Goal: Task Accomplishment & Management: Complete application form

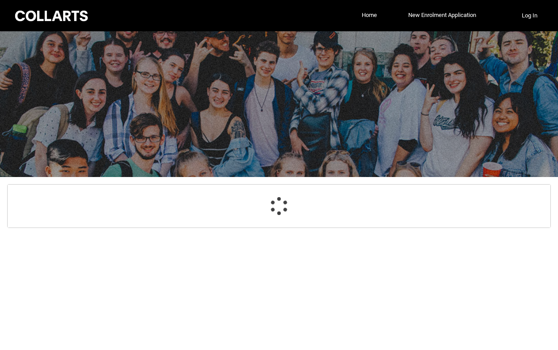
select select "GenderOptions.[DEMOGRAPHIC_DATA]"
select select "MailingCountry_Options.1101"
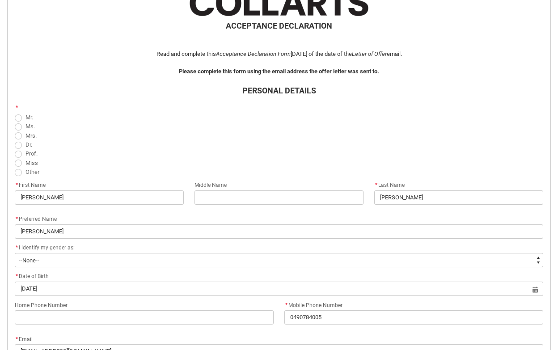
scroll to position [202, 0]
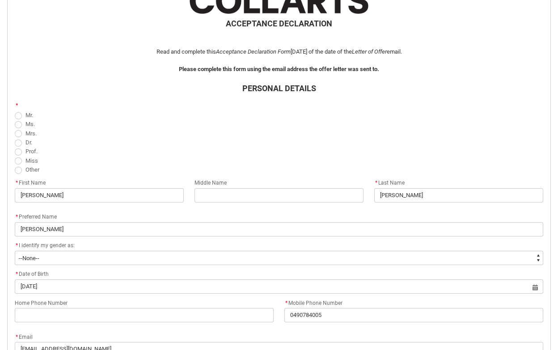
click at [17, 161] on span "REDU_Acceptance_Declaration flow" at bounding box center [18, 160] width 7 height 7
click at [15, 156] on input "Miss" at bounding box center [14, 156] width 0 height 0
radio input "true"
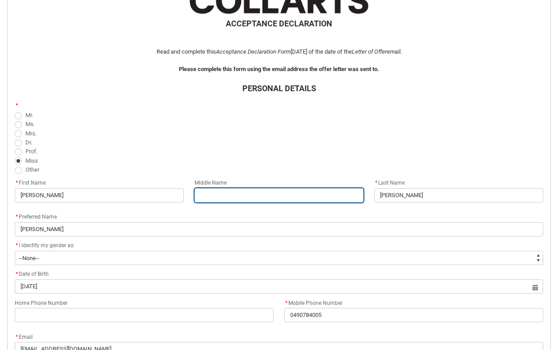
click at [206, 194] on input "REDU_Acceptance_Declaration flow" at bounding box center [279, 195] width 169 height 14
type lightning-primitive-input-simple "E"
type input "E"
type lightning-primitive-input-simple "El"
type input "El"
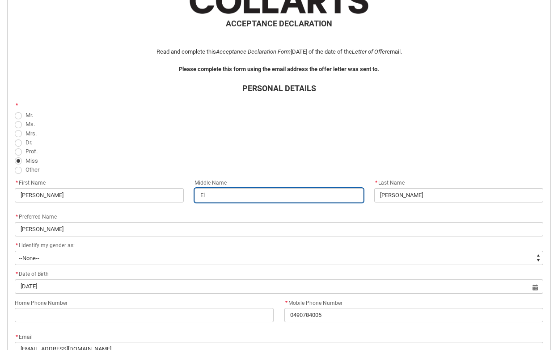
type lightning-primitive-input-simple "[PERSON_NAME]"
type input "[PERSON_NAME]"
type lightning-primitive-input-simple "Eliz"
type input "Eliz"
type lightning-primitive-input-simple "[PERSON_NAME]"
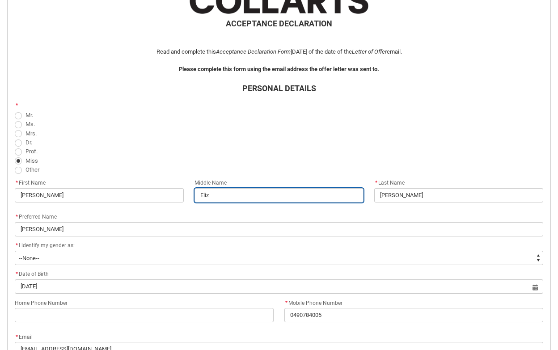
type input "[PERSON_NAME]"
type lightning-primitive-input-simple "Elizab"
type input "Elizab"
type lightning-primitive-input-simple "[PERSON_NAME]"
type input "[PERSON_NAME]"
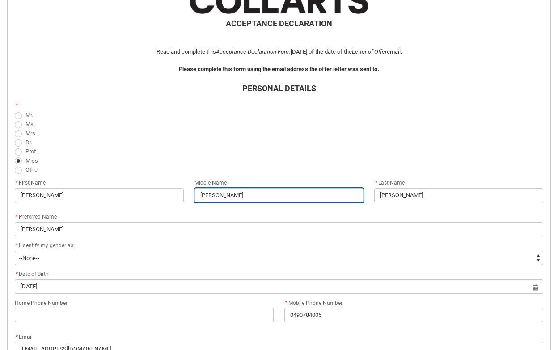
type lightning-primitive-input-simple "[PERSON_NAME]"
type input "[PERSON_NAME]"
type lightning-primitive-input-simple "[PERSON_NAME]"
type input "[PERSON_NAME]"
type lightning-primitive-input-simple "[PERSON_NAME]"
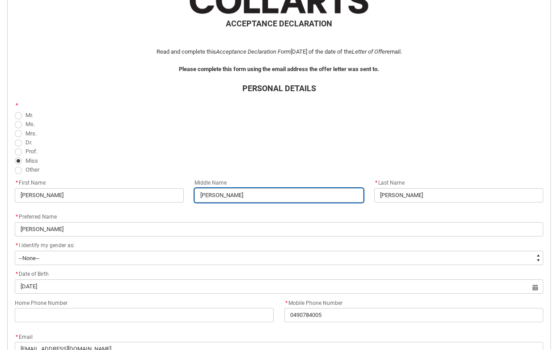
type input "[PERSON_NAME]"
type lightning-primitive-input-simple "[PERSON_NAME]"
type input "[PERSON_NAME]"
type lightning-primitive-input-simple "[PERSON_NAME] [PERSON_NAME]"
type input "[PERSON_NAME] [PERSON_NAME]"
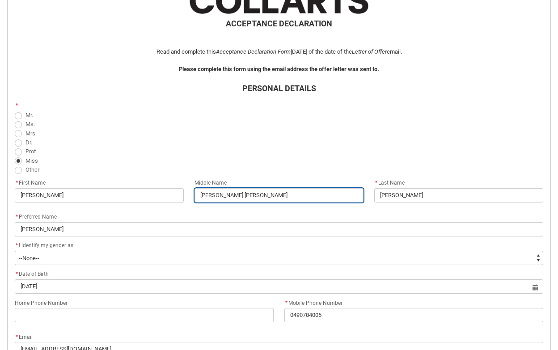
type lightning-primitive-input-simple "[PERSON_NAME]"
type input "[PERSON_NAME]"
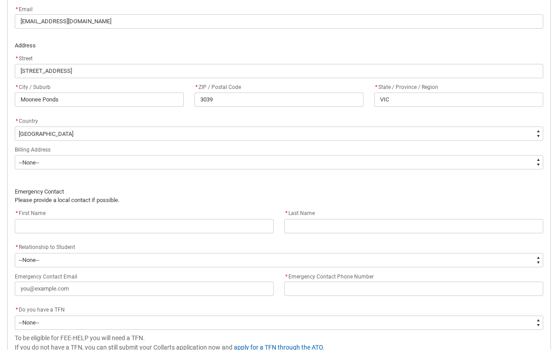
scroll to position [536, 0]
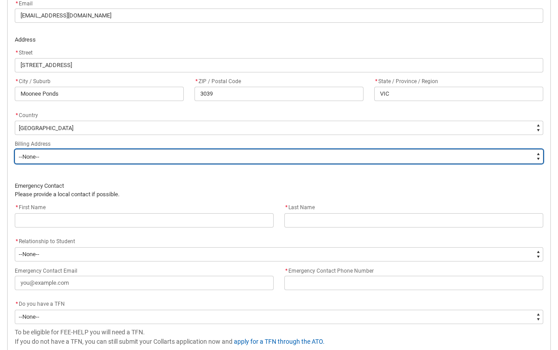
click at [97, 156] on select "--None-- Same as above Different to above - please complete below" at bounding box center [279, 156] width 529 height 14
type lightning-select "BillingAddressOption_Same"
select select "BillingAddressOption_Same"
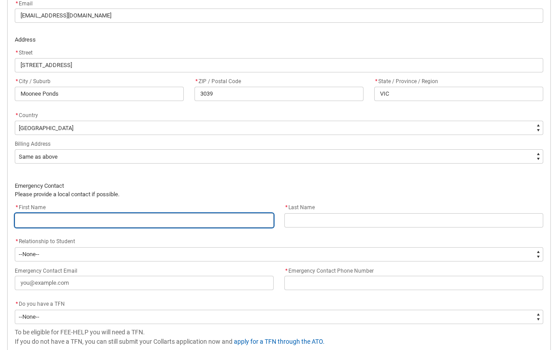
click at [62, 222] on input "REDU_Acceptance_Declaration flow" at bounding box center [144, 220] width 259 height 14
type lightning-primitive-input-simple "A"
type input "A"
type lightning-primitive-input-simple "An"
type input "An"
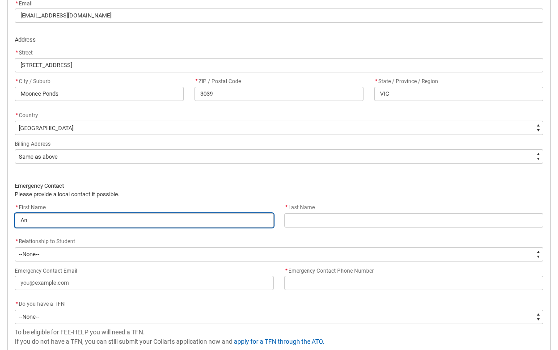
type lightning-primitive-input-simple "Ant"
type input "Ant"
type lightning-primitive-input-simple "Anth"
type input "Anth"
type lightning-primitive-input-simple "Antho"
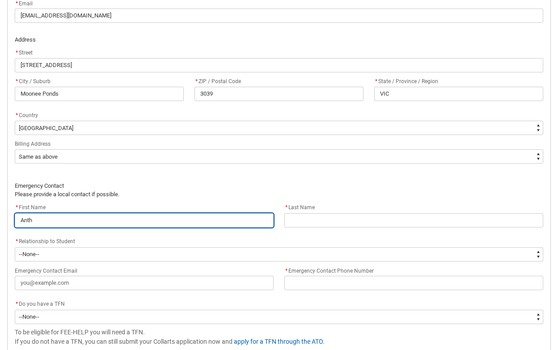
type input "Antho"
type lightning-primitive-input-simple "Anthon"
type input "Anthon"
type lightning-primitive-input-simple "[PERSON_NAME]"
type input "[PERSON_NAME]"
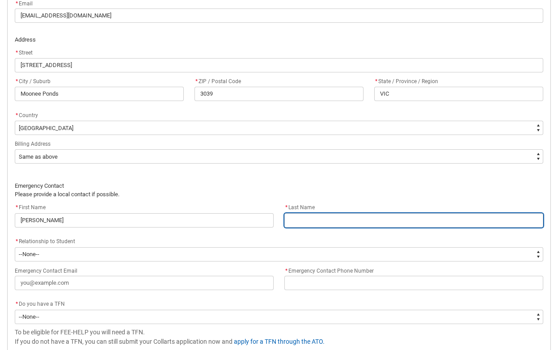
click at [296, 220] on input "REDU_Acceptance_Declaration flow" at bounding box center [413, 220] width 259 height 14
type lightning-primitive-input-simple "L"
type input "L"
type lightning-primitive-input-simple "La"
type input "La"
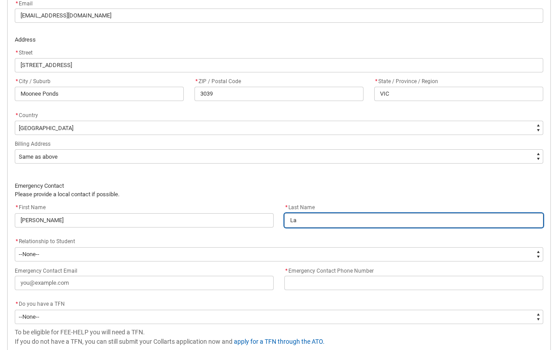
type lightning-primitive-input-simple "[PERSON_NAME]"
type input "[PERSON_NAME]"
type lightning-primitive-input-simple "Lamb"
type input "Lamb"
type lightning-primitive-input-simple "[PERSON_NAME]"
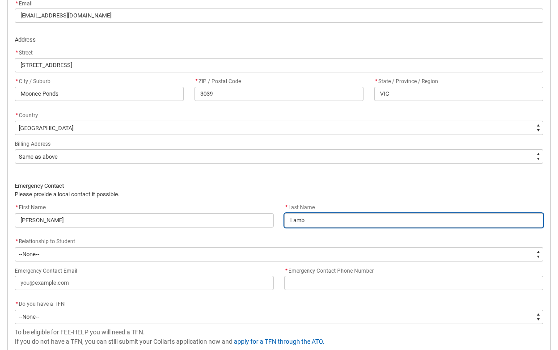
type input "[PERSON_NAME]"
type lightning-primitive-input-simple "Lamber"
type input "Lamber"
type lightning-primitive-input-simple "[PERSON_NAME]"
type input "[PERSON_NAME]"
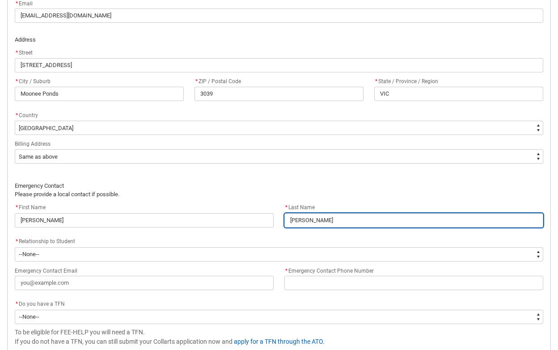
type lightning-primitive-input-simple "[PERSON_NAME]-"
type input "[PERSON_NAME]-"
type lightning-primitive-input-simple "[PERSON_NAME]"
type input "[PERSON_NAME]"
type lightning-primitive-input-simple "[PERSON_NAME]"
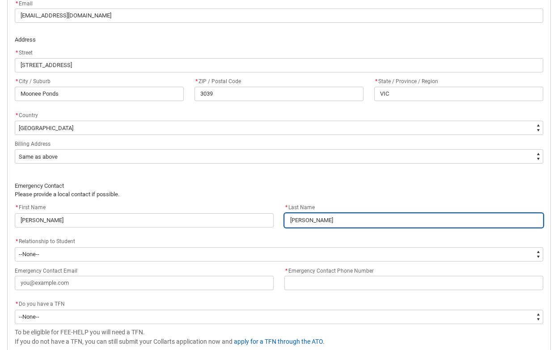
type input "[PERSON_NAME]"
type lightning-primitive-input-simple "[PERSON_NAME]"
type input "[PERSON_NAME]"
type lightning-primitive-input-simple "[PERSON_NAME]"
type input "[PERSON_NAME]"
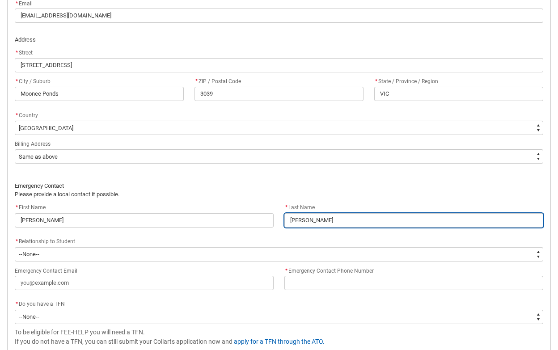
type lightning-primitive-input-simple "[PERSON_NAME]"
type input "[PERSON_NAME]"
type lightning-primitive-input-simple "[PERSON_NAME]"
type input "[PERSON_NAME]"
type lightning-primitive-input-simple "[PERSON_NAME]"
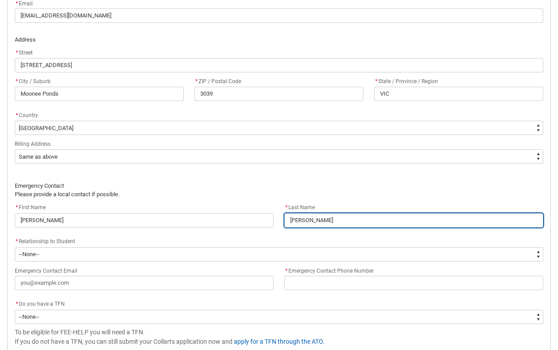
type input "[PERSON_NAME]"
type lightning-primitive-input-simple "[PERSON_NAME]"
type input "[PERSON_NAME]"
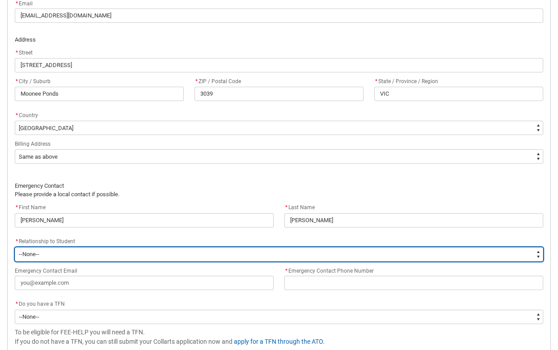
click at [131, 252] on select "--None-- Mother Father Sibling Child Partner Relation Friend" at bounding box center [279, 254] width 529 height 14
type lightning-select "EmergencyContact_RelationshipOptions.Father"
select select "EmergencyContact_RelationshipOptions.Father"
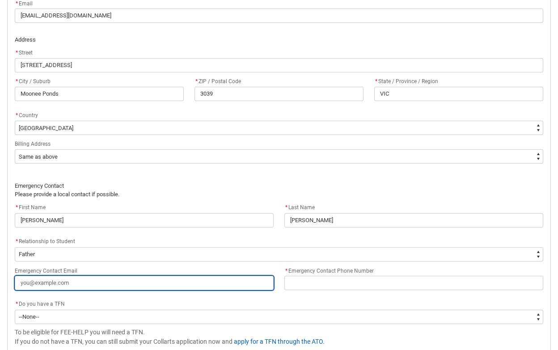
click at [123, 287] on input "Emergency Contact Email" at bounding box center [144, 283] width 259 height 14
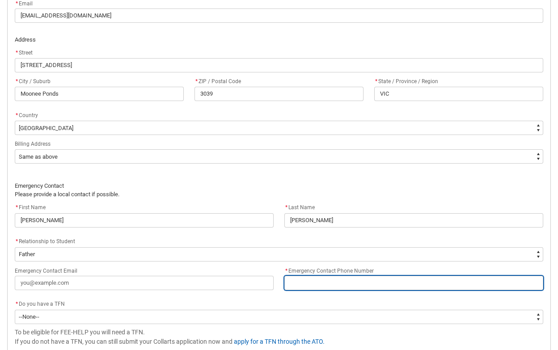
click at [330, 283] on input "* Emergency Contact Phone Number" at bounding box center [413, 283] width 259 height 14
type lightning-primitive-input-simple "0"
type input "0"
type lightning-primitive-input-simple "04"
type input "04"
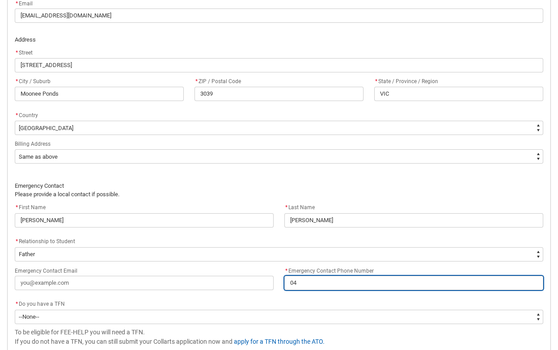
type lightning-primitive-input-simple "040"
type input "040"
type lightning-primitive-input-simple "0409"
type input "0409"
type lightning-primitive-input-simple "04090"
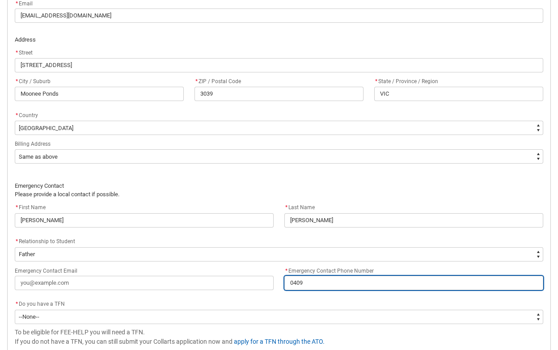
type input "04090"
type lightning-primitive-input-simple "040903"
type input "040903"
type lightning-primitive-input-simple "0409037"
type input "0409037"
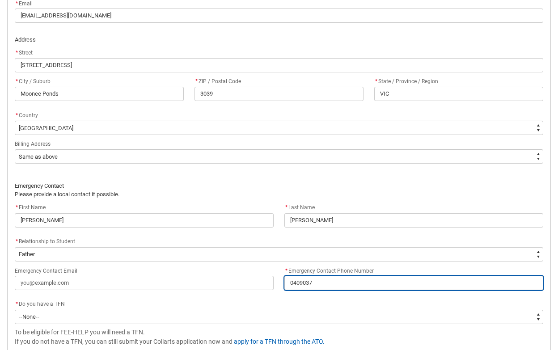
type lightning-primitive-input-simple "04090370"
type input "04090370"
type lightning-primitive-input-simple "040903703"
type input "040903703"
type lightning-primitive-input-simple "0409037038"
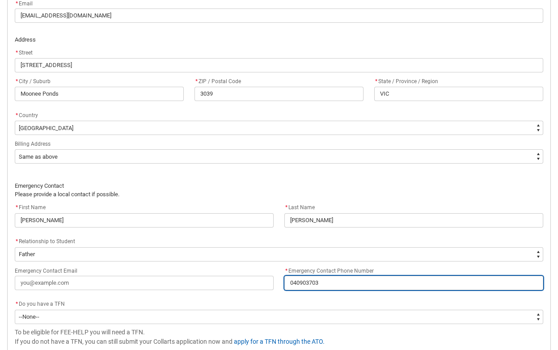
type input "0409037038"
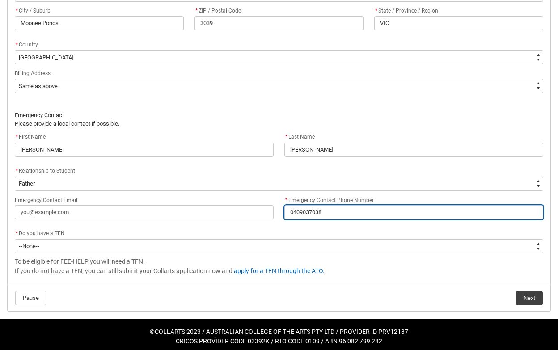
scroll to position [611, 0]
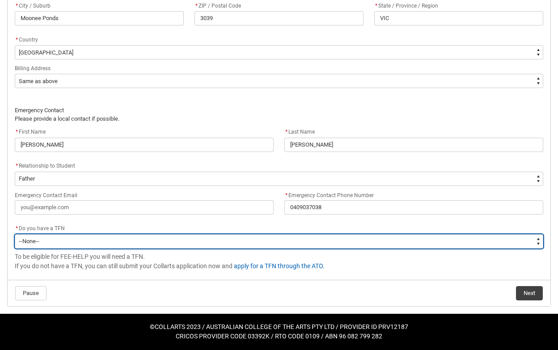
click at [153, 244] on select "--None-- Yes No" at bounding box center [279, 241] width 529 height 14
type lightning-select "Choice_Yes"
select select "Choice_Yes"
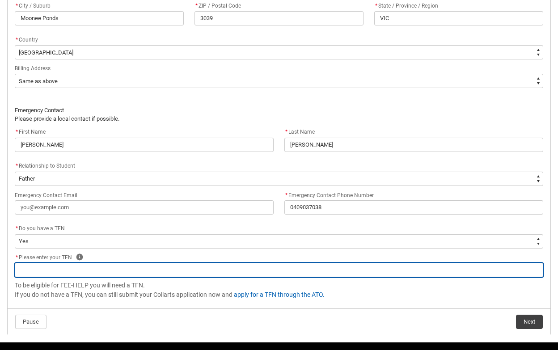
click at [125, 270] on input "REDU_Acceptance_Declaration flow" at bounding box center [279, 270] width 529 height 14
type lightning-primitive-input-simple "5"
type input "5"
type lightning-primitive-input-simple "50"
type input "50"
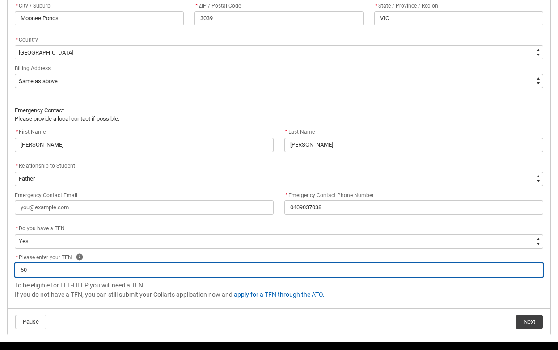
type lightning-primitive-input-simple "505"
type input "505"
type lightning-primitive-input-simple "5058"
type input "5058"
type lightning-primitive-input-simple "50582"
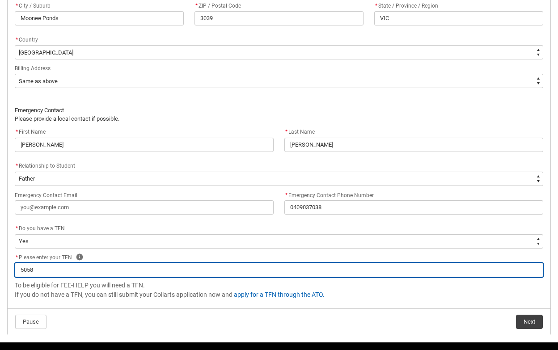
type input "50582"
type lightning-primitive-input-simple "505824"
type input "505824"
type lightning-primitive-input-simple "5058243"
type input "5058243"
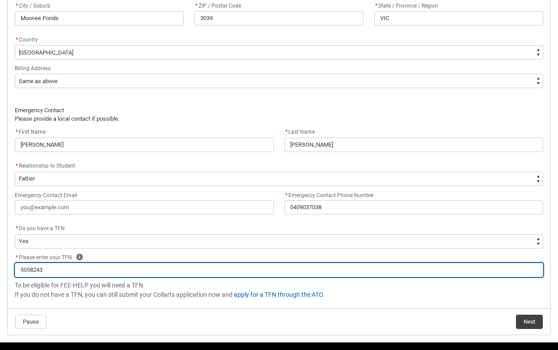
type lightning-primitive-input-simple "50582435"
type input "50582435"
type lightning-primitive-input-simple "505824355"
type input "505824355"
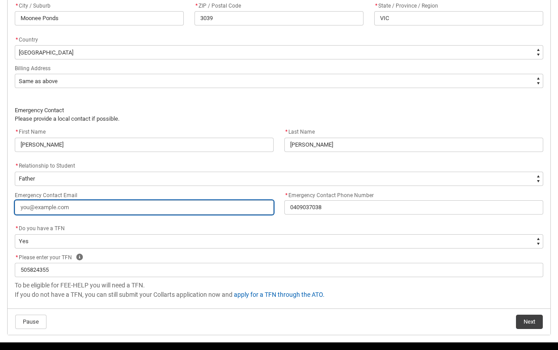
click at [36, 207] on input "Emergency Contact Email" at bounding box center [144, 207] width 259 height 14
paste input "[PERSON_NAME][EMAIL_ADDRESS][PERSON_NAME][DOMAIN_NAME]"
type lightning-primitive-input-simple "[PERSON_NAME][EMAIL_ADDRESS][PERSON_NAME][DOMAIN_NAME]"
type input "[PERSON_NAME][EMAIL_ADDRESS][PERSON_NAME][DOMAIN_NAME]"
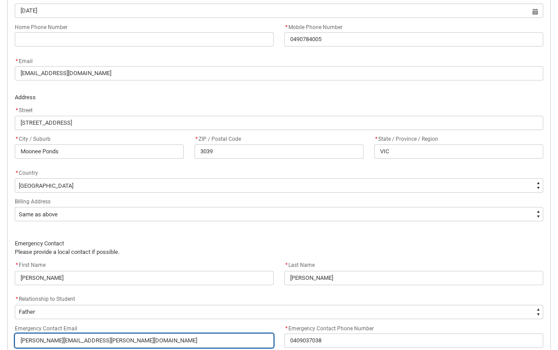
scroll to position [640, 0]
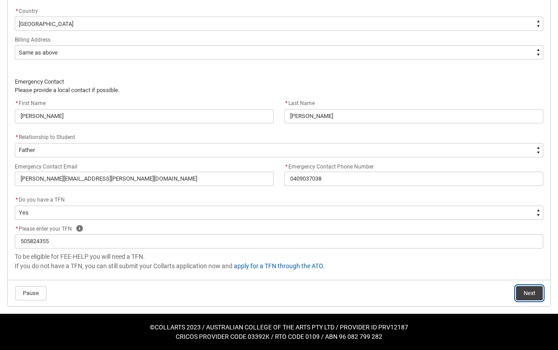
click at [536, 292] on button "Next" at bounding box center [529, 293] width 27 height 14
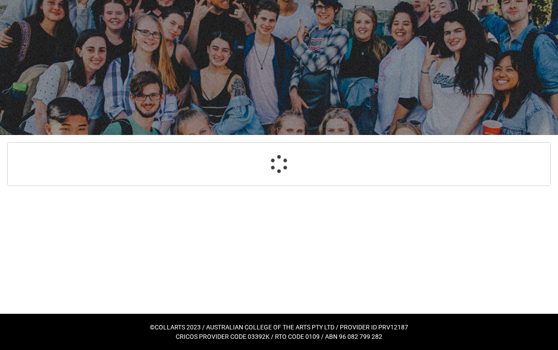
select select "Payment_Type_FEE_HELP"
select select "Study_Mode_FullTime"
select select "StudyMethod_OnCampus"
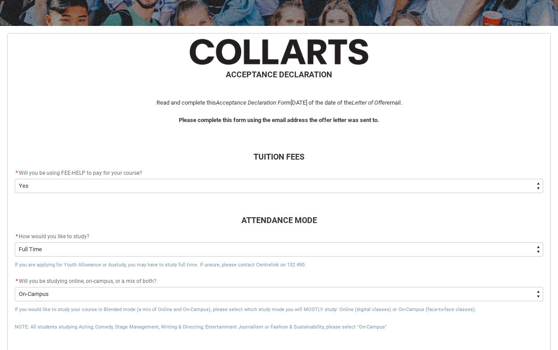
scroll to position [164, 0]
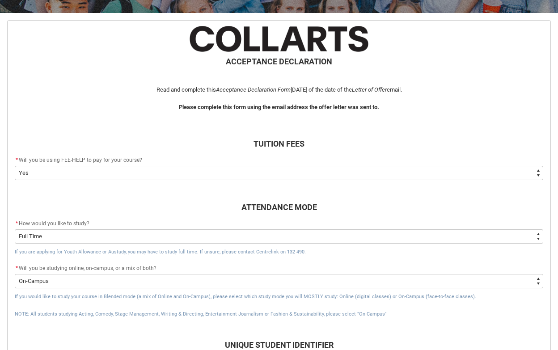
click at [167, 171] on select "--None-- Yes No - I am electing to opt-out of FEE-HELP and I will pay UPFRONT N…" at bounding box center [279, 173] width 529 height 14
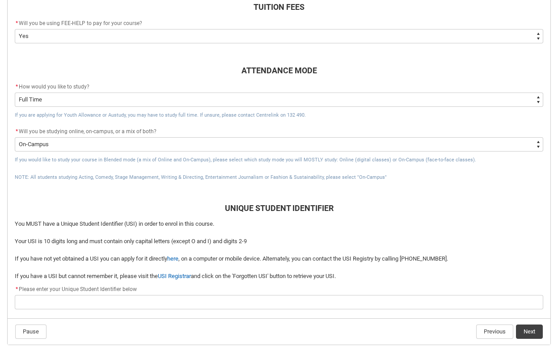
scroll to position [339, 0]
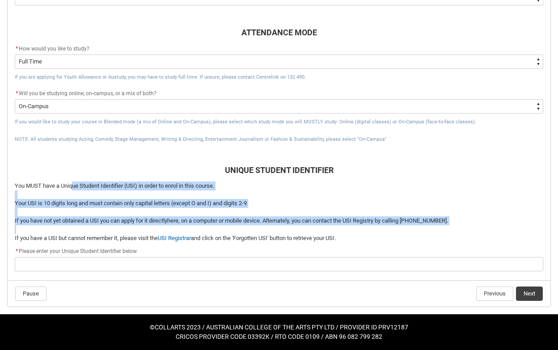
drag, startPoint x: 73, startPoint y: 184, endPoint x: 96, endPoint y: 232, distance: 52.4
click at [96, 232] on span "You MUST have a Unique Student Identifier (USI) in order to enrol in this cours…" at bounding box center [279, 212] width 529 height 61
click at [96, 232] on p "REDU_Acceptance_Declaration flow" at bounding box center [279, 229] width 529 height 9
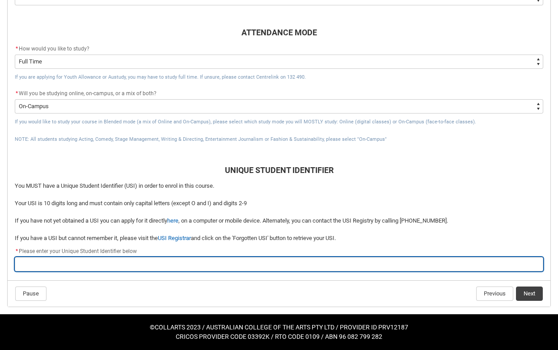
click at [122, 260] on input "REDU_Acceptance_Declaration flow" at bounding box center [279, 264] width 529 height 14
paste input "NK452EBBQD."
type lightning-primitive-input-simple "NK452EBBQD."
type input "NK452EBBQD."
type lightning-primitive-input-simple "NK452EBBQD"
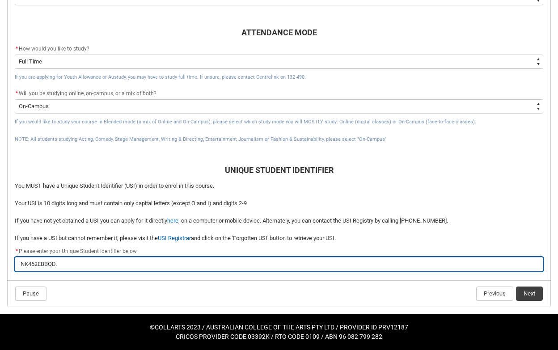
type input "NK452EBBQD"
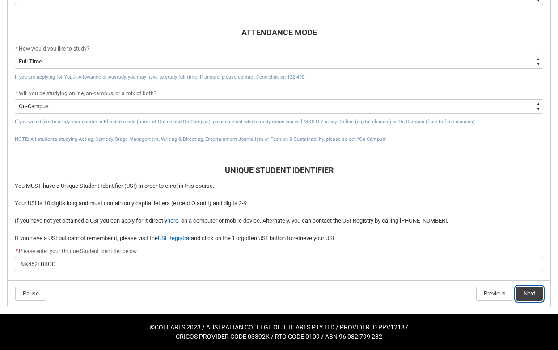
click at [529, 297] on button "Next" at bounding box center [529, 294] width 27 height 14
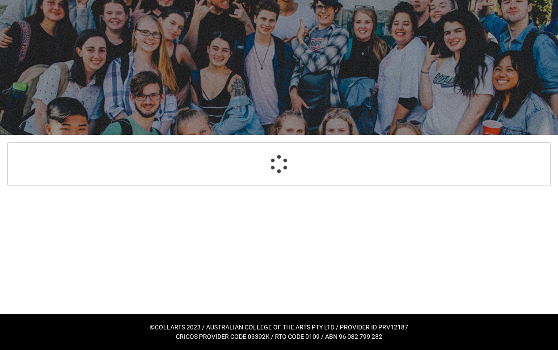
scroll to position [42, 0]
select select "CitizenshipStatus_Options.1"
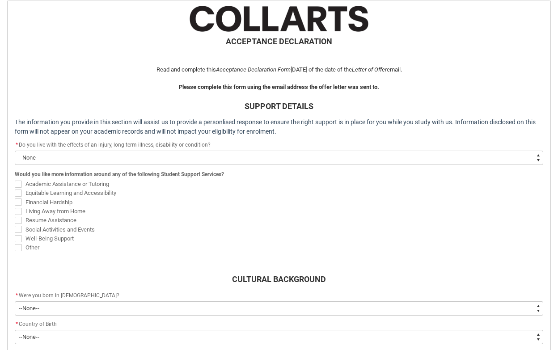
scroll to position [189, 0]
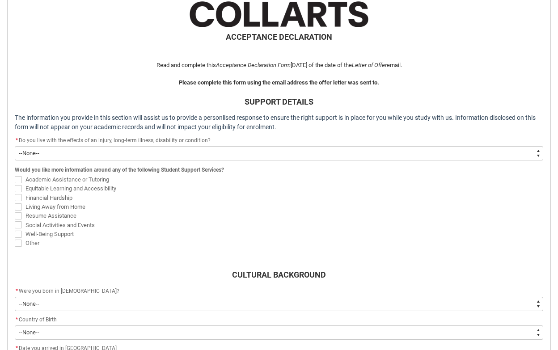
click at [97, 155] on select "--None-- Yes No" at bounding box center [279, 153] width 529 height 14
type lightning-select "Choice_No"
select select "Choice_No"
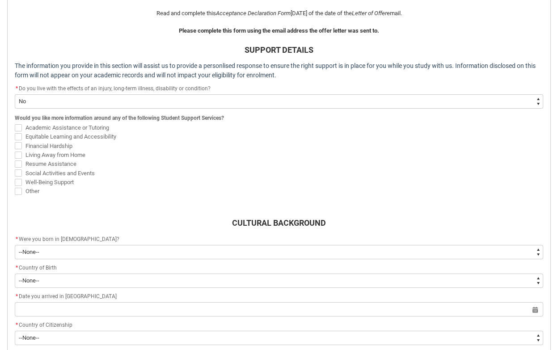
scroll to position [240, 0]
click at [19, 172] on span "REDU_Acceptance_Declaration flow" at bounding box center [18, 173] width 7 height 7
click at [15, 169] on input "Social Activities and Events" at bounding box center [14, 169] width 0 height 0
checkbox input "true"
click at [17, 183] on span "REDU_Acceptance_Declaration flow" at bounding box center [18, 182] width 7 height 7
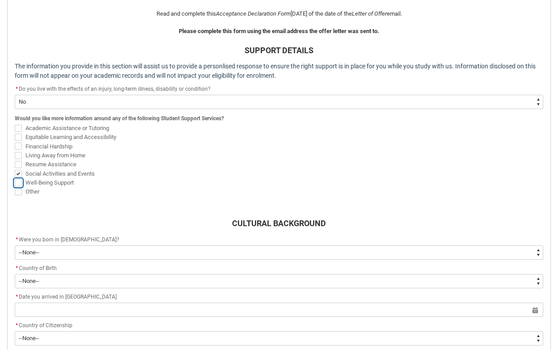
click at [15, 178] on input "Well-Being Support" at bounding box center [14, 178] width 0 height 0
checkbox input "true"
click at [8, 208] on div "ACCEPTANCE DECLARATION Read and complete this Acceptance Declaration Form [DATE…" at bounding box center [279, 207] width 543 height 514
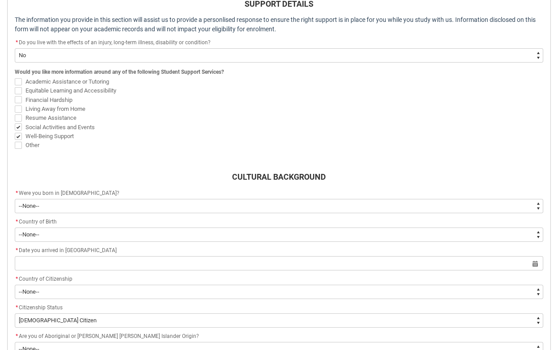
scroll to position [324, 0]
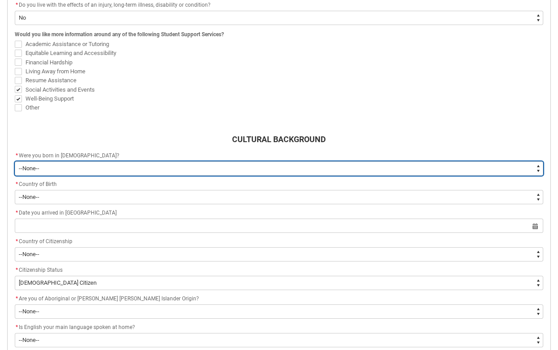
click at [65, 165] on select "--None-- Born in [DEMOGRAPHIC_DATA] Born outside [DEMOGRAPHIC_DATA]" at bounding box center [279, 168] width 529 height 14
type lightning-select "Country_of_Birth_L1.1100"
select select "Country_of_Birth_L1.1100"
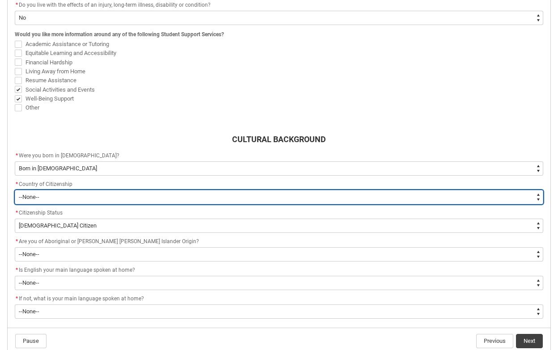
click at [58, 199] on select "--[GEOGRAPHIC_DATA]-- [GEOGRAPHIC_DATA] [GEOGRAPHIC_DATA] [GEOGRAPHIC_DATA] [GE…" at bounding box center [279, 197] width 529 height 14
type lightning-select "Citizenship_Options.[DEMOGRAPHIC_DATA]"
select select "Citizenship_Options.[DEMOGRAPHIC_DATA]"
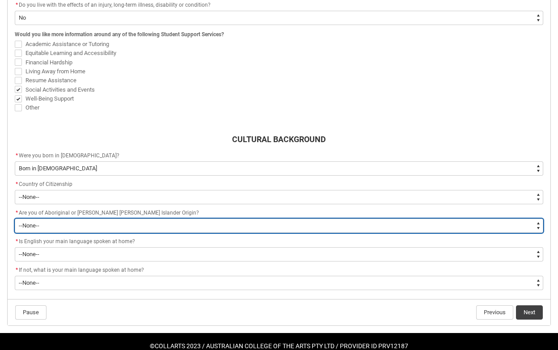
click at [71, 227] on select "--None-- Non indigenous – neither [DEMOGRAPHIC_DATA] nor [PERSON_NAME] [PERSON_…" at bounding box center [279, 226] width 529 height 14
click at [71, 228] on select "--None-- Non indigenous – neither [DEMOGRAPHIC_DATA] nor [PERSON_NAME] [PERSON_…" at bounding box center [279, 226] width 529 height 14
type lightning-select "aboriginalTorresStraitIslander_Options.2"
select select "aboriginalTorresStraitIslander_Options.2"
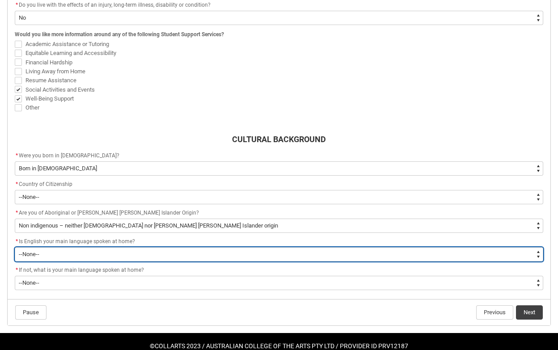
click at [45, 254] on select "--None-- Student/Applicant/Staff speaks only English at permanent home residenc…" at bounding box center [279, 254] width 529 height 14
type lightning-select "ContactLanguageSpokenAtHome.0001"
select select "ContactLanguageSpokenAtHome.0001"
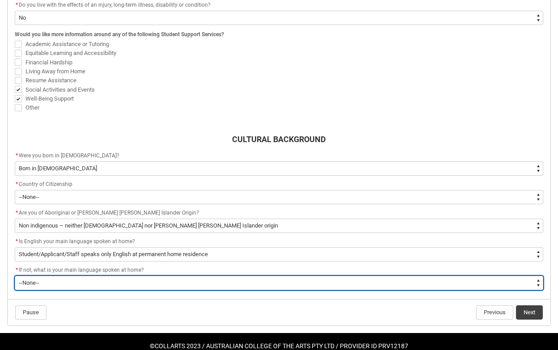
click at [42, 280] on select "--None-- 1101 Gaelic ([GEOGRAPHIC_DATA]) 1102 Irish 1103 Welsh 1199 Celtic, nec…" at bounding box center [279, 283] width 529 height 14
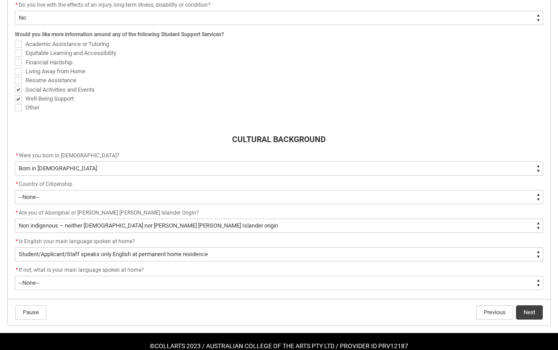
click at [131, 308] on footer "Pause Previous Next" at bounding box center [279, 312] width 529 height 15
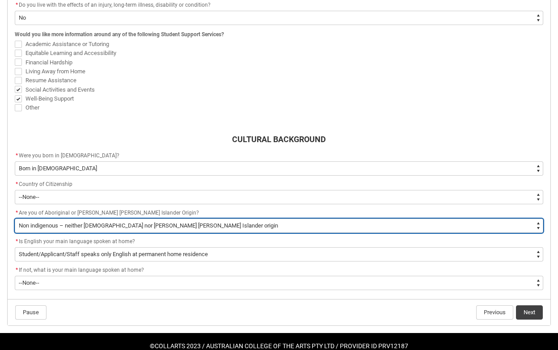
click at [158, 230] on select "--None-- Non indigenous – neither [DEMOGRAPHIC_DATA] nor [PERSON_NAME] [PERSON_…" at bounding box center [279, 226] width 529 height 14
type lightning-select "FlowImplicit__DefaultTextChoiceName"
select select "FlowImplicit__DefaultTextChoiceName"
click at [157, 224] on select "--None-- Non indigenous – neither [DEMOGRAPHIC_DATA] nor [PERSON_NAME] [PERSON_…" at bounding box center [279, 226] width 529 height 14
type lightning-select "aboriginalTorresStraitIslander_Options.2"
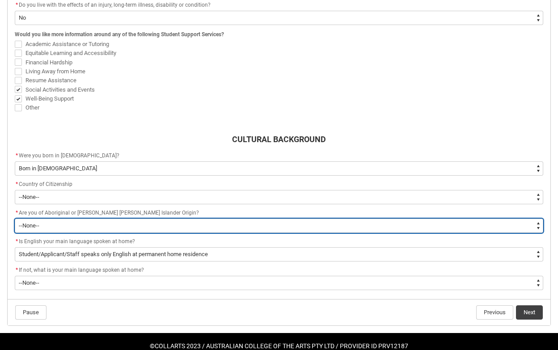
select select "aboriginalTorresStraitIslander_Options.2"
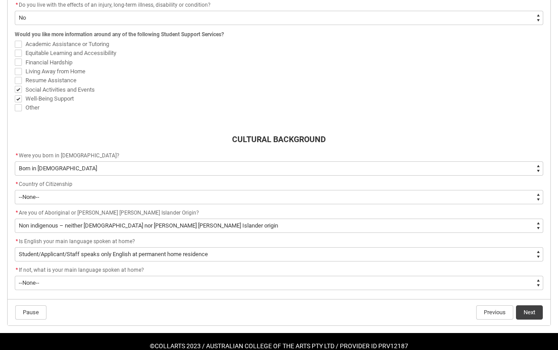
click at [134, 296] on flowruntime-lwc-body "ACCEPTANCE DECLARATION Read and complete this Acceptance Declaration Form [DATE…" at bounding box center [279, 79] width 543 height 439
click at [525, 314] on button "Next" at bounding box center [529, 312] width 27 height 14
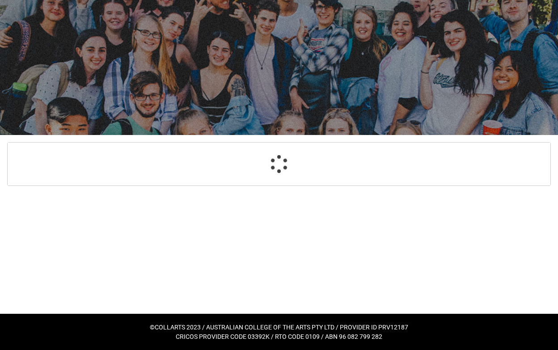
select select "Choice_No"
select select "Country_of_Birth_L1.1100"
select select "Citizenship_Options.[DEMOGRAPHIC_DATA]"
select select "aboriginalTorresStraitIslander_Options.2"
select select "ContactLanguageSpokenAtHome.0001"
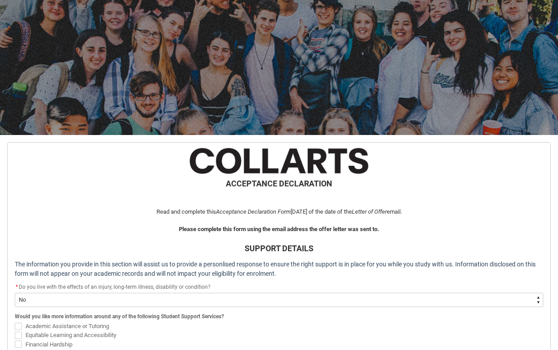
scroll to position [352, 0]
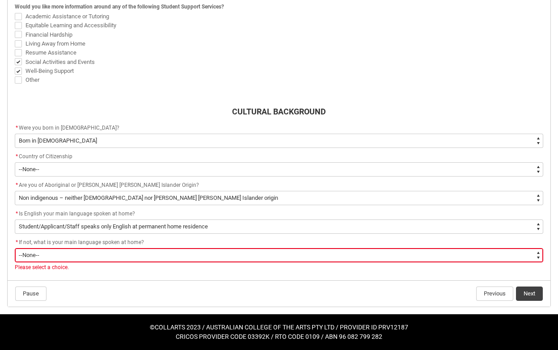
click at [90, 252] on select "--None-- 1101 Gaelic ([GEOGRAPHIC_DATA]) 1102 Irish 1103 Welsh 1199 Celtic, nec…" at bounding box center [279, 255] width 529 height 14
type lightning-select "L3PicklistChoice.1201"
select select "L3PicklistChoice.1201"
click at [258, 291] on footer "Pause Previous Next" at bounding box center [279, 293] width 529 height 15
click at [528, 296] on button "Next" at bounding box center [529, 294] width 27 height 14
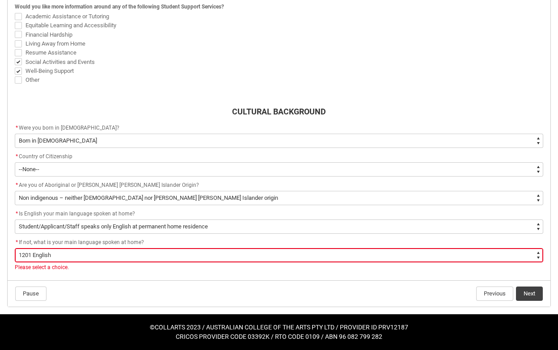
scroll to position [42, 0]
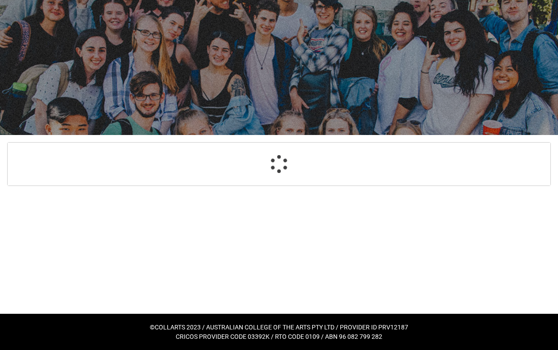
select select "HeardCollarts_Options.Advertising - Instagram"
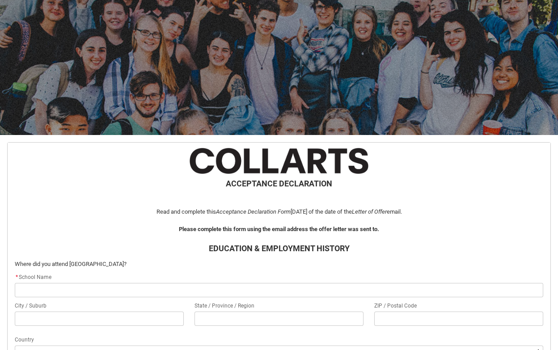
scroll to position [95, 0]
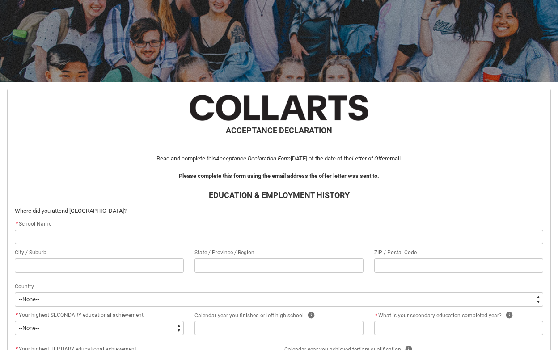
type lightning-primitive-input-simple "P"
type input "P"
type lightning-primitive-input-simple "Pe"
type input "Pe"
type lightning-primitive-input-simple "Pen"
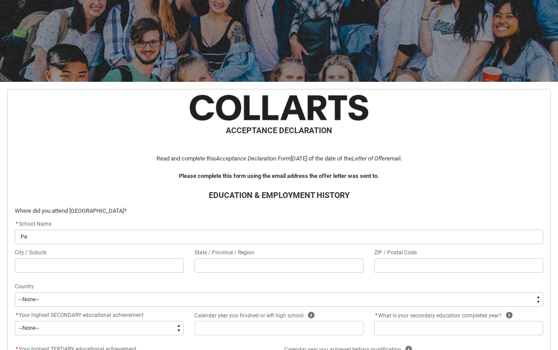
type input "Pen"
type lightning-primitive-input-simple "Penl"
type input "Penl"
type lightning-primitive-input-simple "Penle"
type input "Penle"
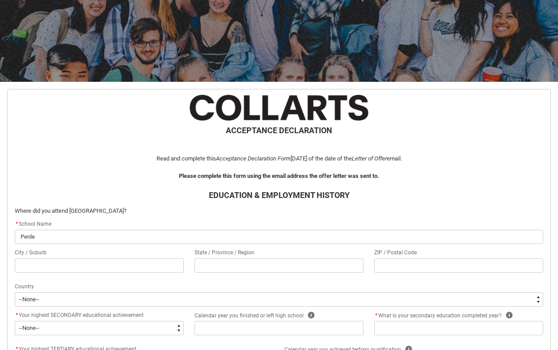
type lightning-primitive-input-simple "Penlei"
type input "Penlei"
type lightning-primitive-input-simple "Penleig"
type input "Penleig"
type lightning-primitive-input-simple "Penleigh"
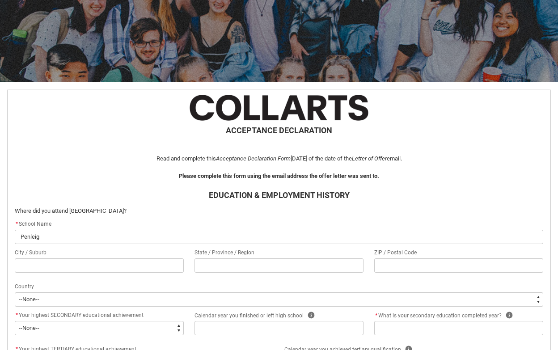
type input "Penleigh"
type lightning-primitive-input-simple "Penleigh"
type input "Penleigh"
type lightning-primitive-input-simple "Penleigh a"
type input "Penleigh a"
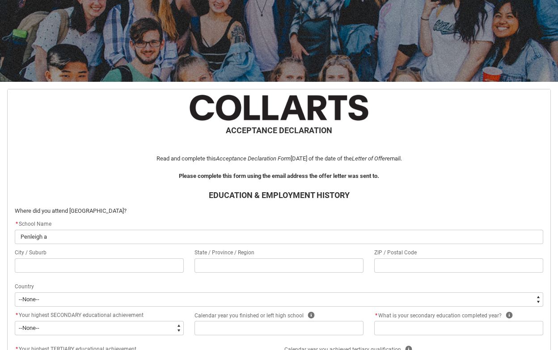
type lightning-primitive-input-simple "Penleigh an"
type input "Penleigh an"
type lightning-primitive-input-simple "Penleigh and"
type input "Penleigh and"
type lightning-primitive-input-simple "Penleigh and"
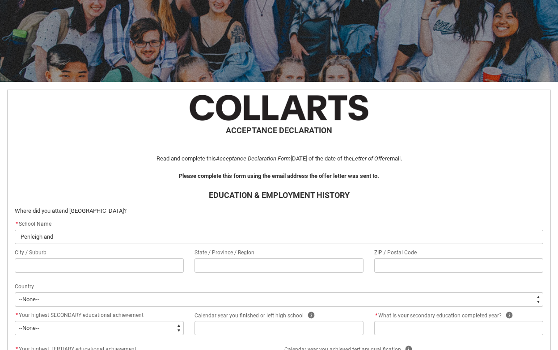
type input "Penleigh and"
type lightning-primitive-input-simple "Penleigh and E"
type input "Penleigh and E"
type lightning-primitive-input-simple "Penleigh and Es"
type input "Penleigh and Es"
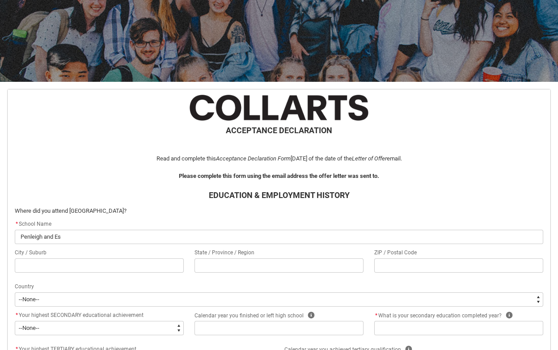
type lightning-primitive-input-simple "Penleigh and Ess"
type input "Penleigh and Ess"
type lightning-primitive-input-simple "Penleigh and Esse"
type input "Penleigh and Esse"
type lightning-primitive-input-simple "Penleigh and [GEOGRAPHIC_DATA]"
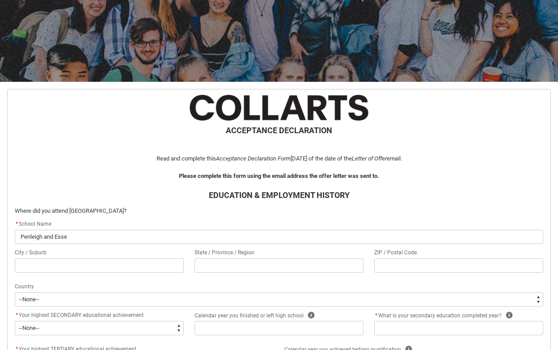
type input "Penleigh and [GEOGRAPHIC_DATA]"
type lightning-primitive-input-simple "Penleigh and Essend"
type input "Penleigh and Essend"
type lightning-primitive-input-simple "Penleigh and Essendo"
type input "Penleigh and Essendo"
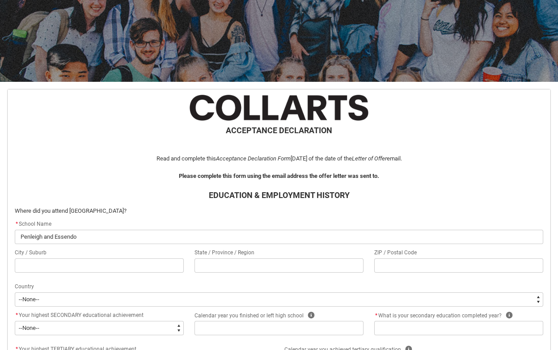
type lightning-primitive-input-simple "Penleigh and [GEOGRAPHIC_DATA]"
type input "Penleigh and [GEOGRAPHIC_DATA]"
type lightning-primitive-input-simple "Penleigh and [GEOGRAPHIC_DATA]"
type input "Penleigh and [GEOGRAPHIC_DATA]"
type lightning-primitive-input-simple "Penleigh and Essendon G"
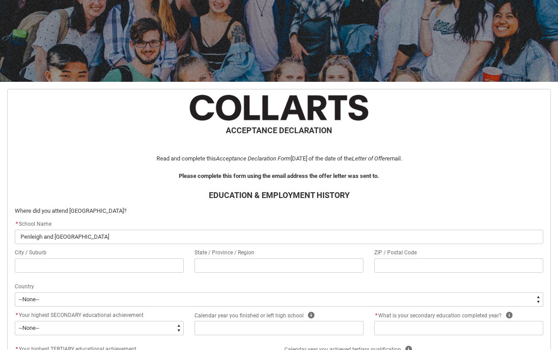
type input "Penleigh and Essendon G"
type lightning-primitive-input-simple "Penleigh and Essendon Gr"
click at [99, 264] on input "REDU_Acceptance_Declaration flow" at bounding box center [99, 265] width 169 height 14
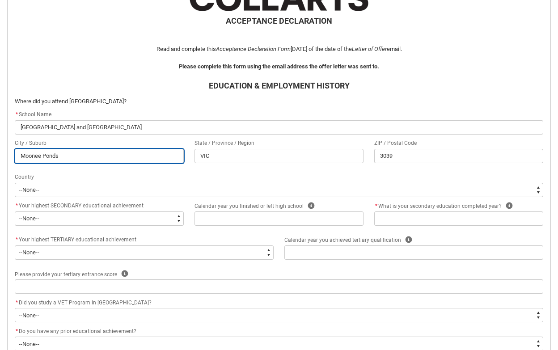
scroll to position [206, 0]
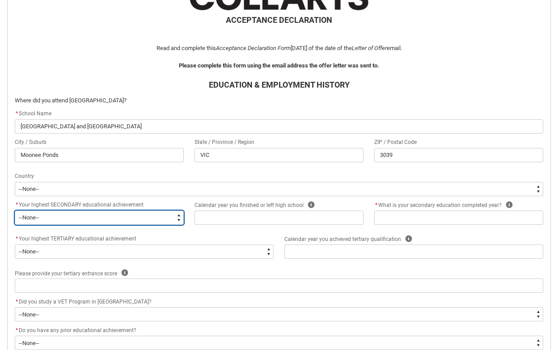
click at [172, 216] on select "--None-- Did not go to school Year 8 or below Year 9 or equivalent Completed Ye…" at bounding box center [99, 218] width 169 height 14
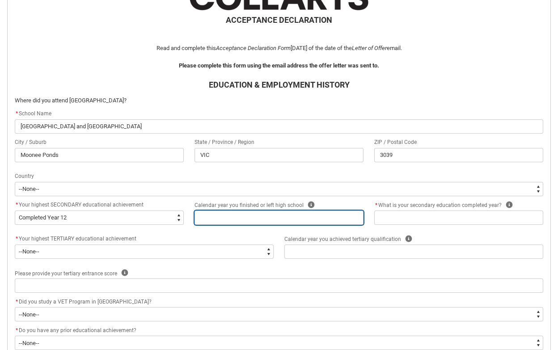
click at [236, 221] on input "REDU_Acceptance_Declaration flow" at bounding box center [279, 218] width 169 height 14
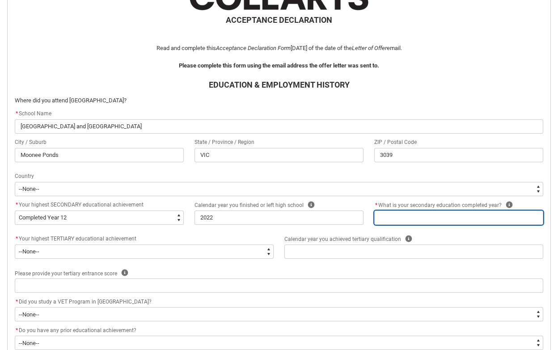
click at [412, 219] on input "REDU_Acceptance_Declaration flow" at bounding box center [458, 218] width 169 height 14
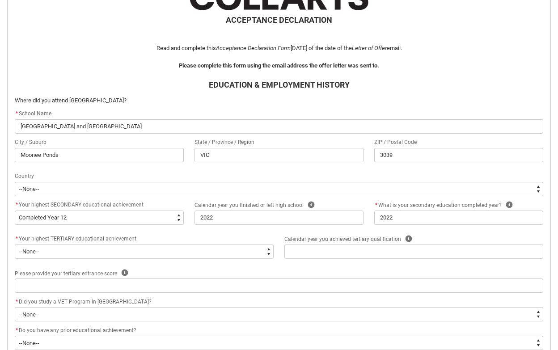
click at [155, 234] on div "* Your highest TERTIARY educational achievement" at bounding box center [144, 239] width 259 height 11
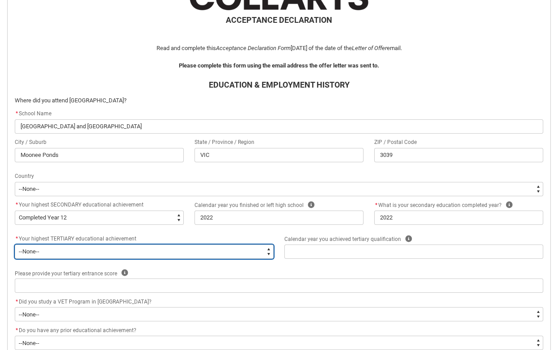
click at [152, 255] on select "--None-- A Complete Final Year of Secondary Education at School A Complete VET …" at bounding box center [144, 252] width 259 height 14
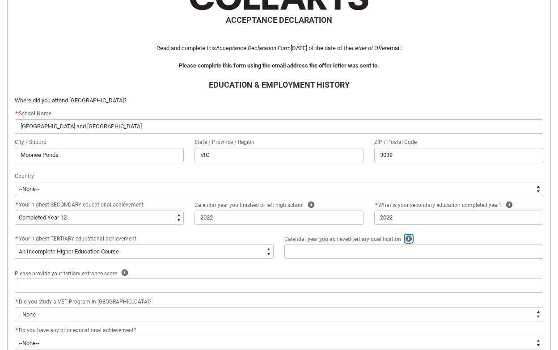
click at [406, 239] on icon "REDU_Acceptance_Declaration flow" at bounding box center [408, 238] width 7 height 7
click at [188, 266] on div "* Your highest TERTIARY educational achievement * --None-- A Complete Final Yea…" at bounding box center [278, 251] width 539 height 34
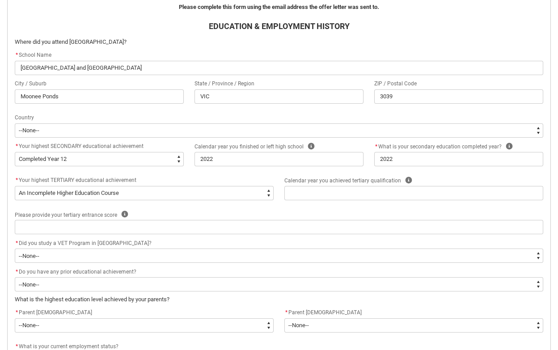
scroll to position [276, 0]
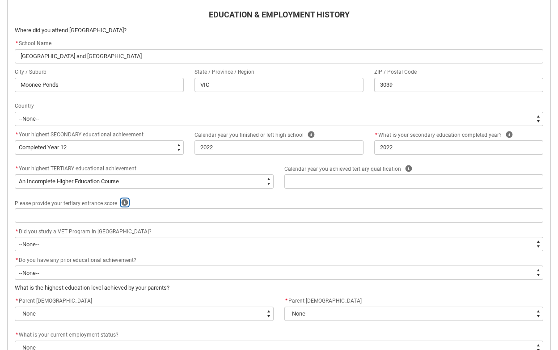
click at [123, 203] on icon "REDU_Acceptance_Declaration flow" at bounding box center [124, 202] width 7 height 7
click at [181, 183] on icon "REDU_Acceptance_Declaration flow" at bounding box center [183, 183] width 8 height 8
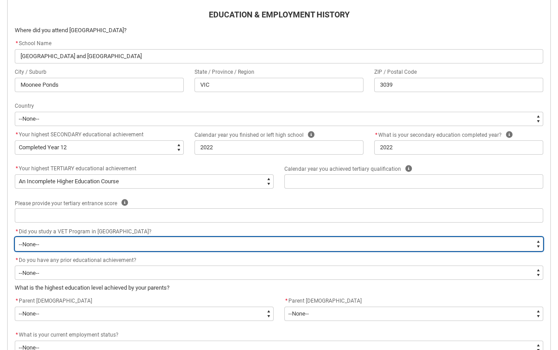
click at [109, 239] on select "--None-- Yes No" at bounding box center [279, 244] width 529 height 14
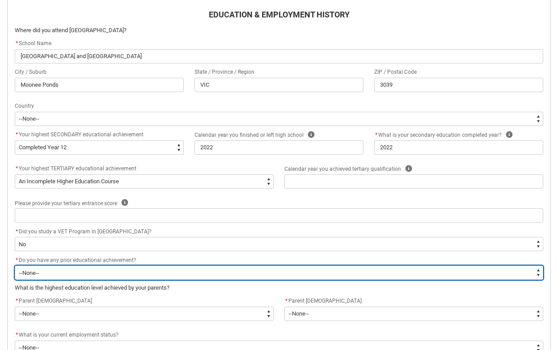
click at [97, 273] on select "--None-- Yes No" at bounding box center [279, 273] width 529 height 14
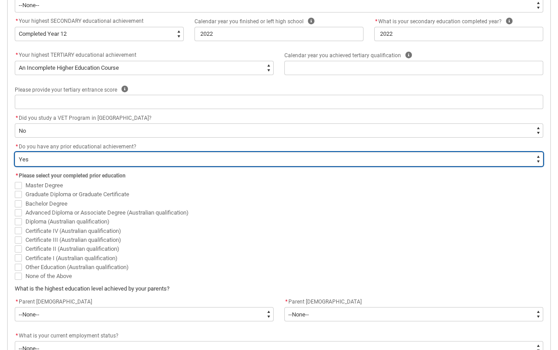
scroll to position [389, 0]
click at [132, 159] on select "--None-- Yes No" at bounding box center [279, 160] width 529 height 14
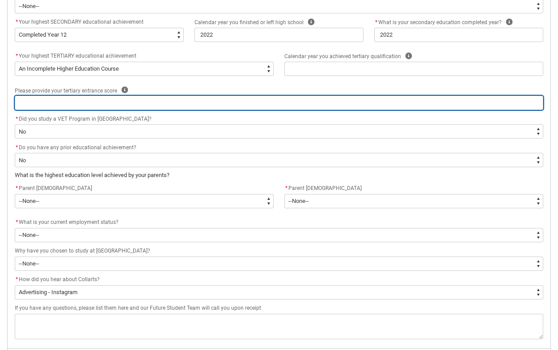
click at [47, 100] on input "REDU_Acceptance_Declaration flow" at bounding box center [279, 103] width 529 height 14
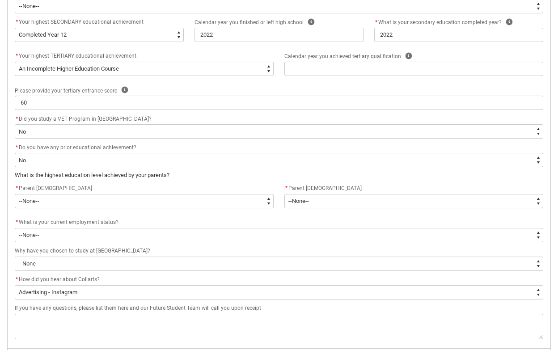
click at [27, 89] on span "Please provide your tertiary entrance score" at bounding box center [66, 91] width 102 height 6
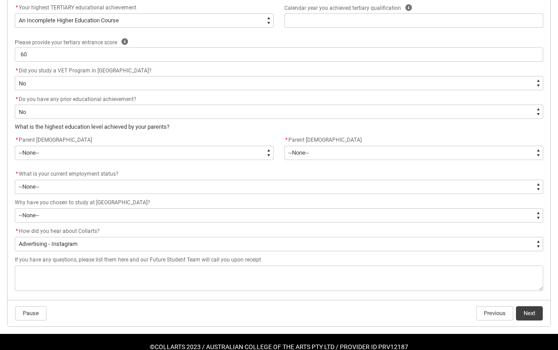
scroll to position [438, 0]
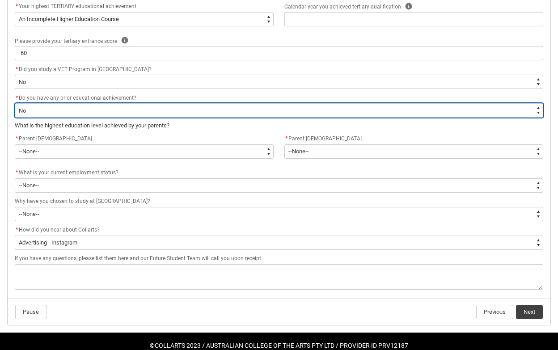
click at [47, 112] on select "--None-- Yes No" at bounding box center [279, 110] width 529 height 14
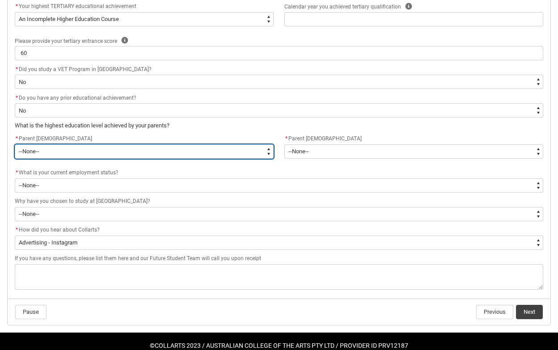
click at [46, 150] on select "--None-- Postgraduate qualification (e.g. Postgraduate Diploma, Master's, PhD) …" at bounding box center [144, 151] width 259 height 14
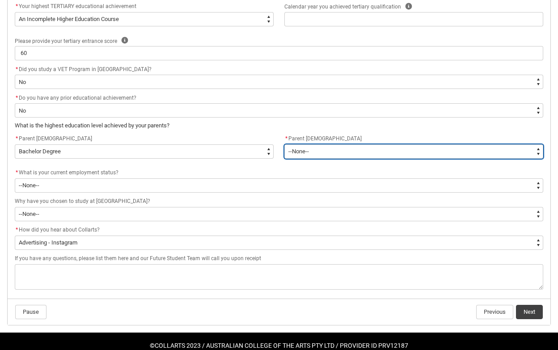
click at [309, 148] on select "--None-- Postgraduate qualification (e.g. Postgraduate Diploma, Master's, PhD) …" at bounding box center [413, 151] width 259 height 14
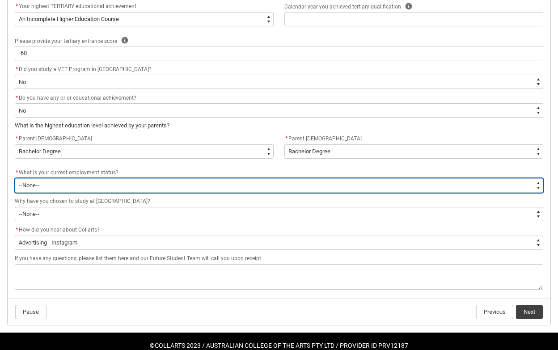
click at [121, 185] on select "--None-- [DEMOGRAPHIC_DATA] [DEMOGRAPHIC_DATA] [DEMOGRAPHIC_DATA] - not employi…" at bounding box center [279, 185] width 529 height 14
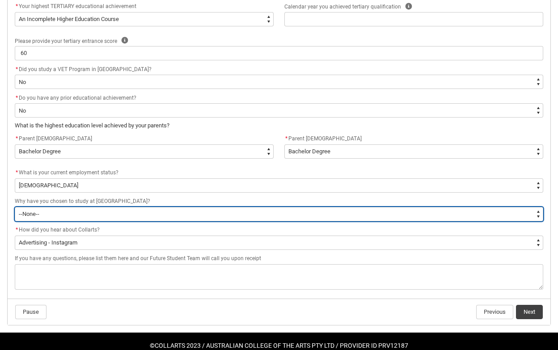
click at [96, 215] on select "--None-- To get a job To develop my existing business To start my own business …" at bounding box center [279, 214] width 529 height 14
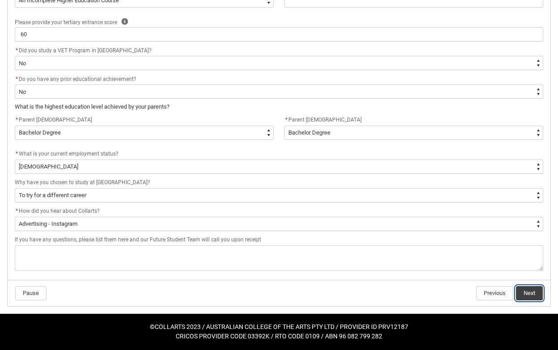
click at [529, 296] on button "Next" at bounding box center [529, 293] width 27 height 14
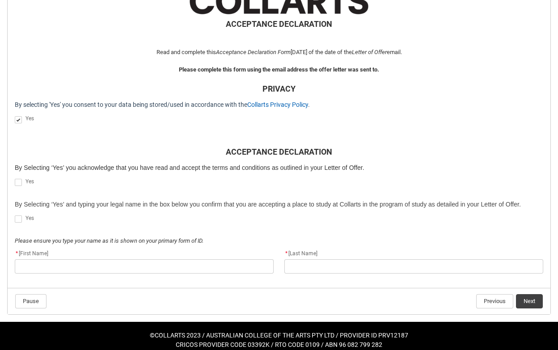
scroll to position [201, 0]
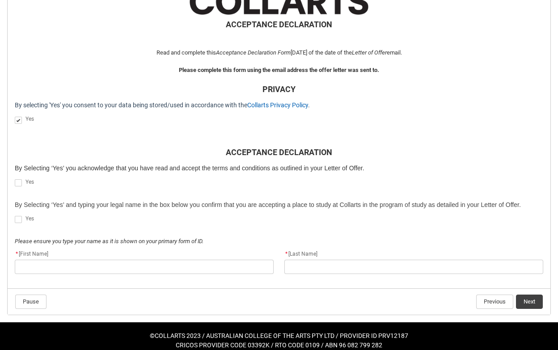
click at [18, 182] on span "REDU_Acceptance_Declaration flow" at bounding box center [18, 182] width 7 height 7
click at [15, 178] on input "REDU_Acceptance_Declaration flow" at bounding box center [14, 178] width 0 height 0
click at [17, 219] on span "REDU_Acceptance_Declaration flow" at bounding box center [18, 219] width 7 height 7
click at [15, 215] on input "REDU_Acceptance_Declaration flow" at bounding box center [14, 215] width 0 height 0
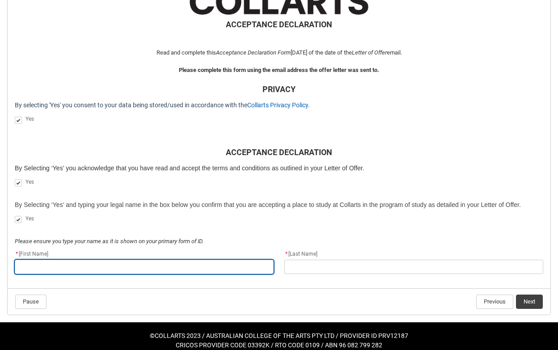
click at [43, 270] on input "REDU_Acceptance_Declaration flow" at bounding box center [144, 267] width 259 height 14
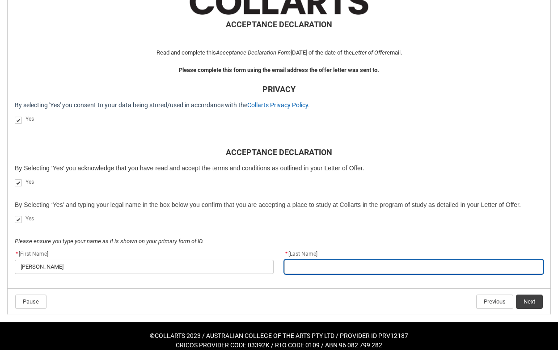
click at [316, 268] on input "REDU_Acceptance_Declaration flow" at bounding box center [413, 267] width 259 height 14
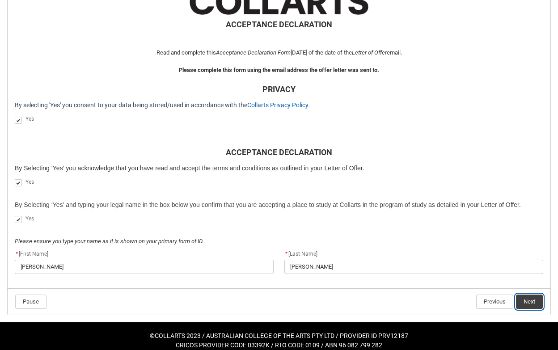
click at [527, 302] on button "Next" at bounding box center [529, 302] width 27 height 14
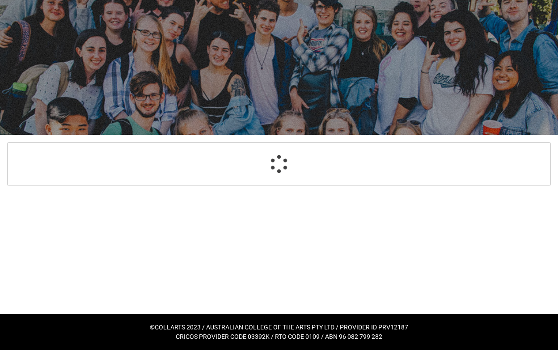
scroll to position [43, 0]
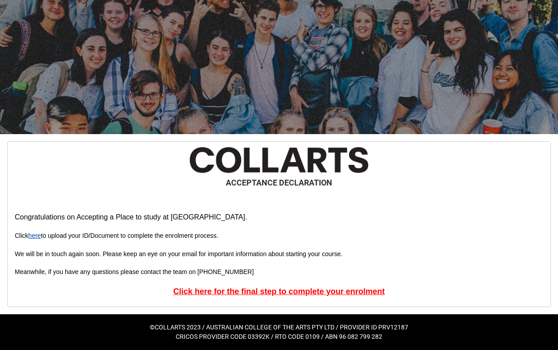
click at [35, 236] on link "here" at bounding box center [34, 235] width 13 height 7
